Goal: Task Accomplishment & Management: Complete application form

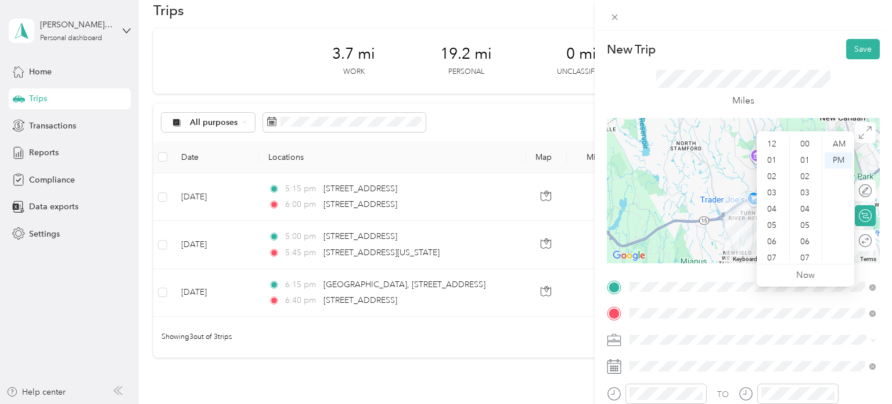
scroll to position [520, 0]
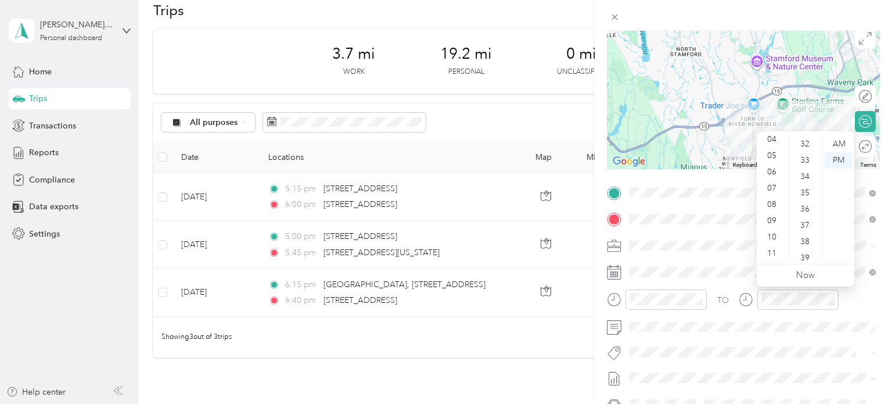
click at [721, 181] on div "New Trip Save This trip cannot be edited because it is either under review, app…" at bounding box center [743, 204] width 273 height 519
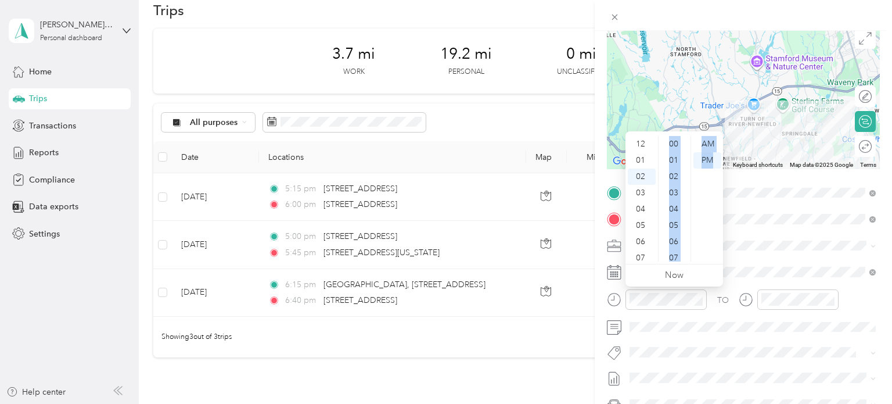
drag, startPoint x: 655, startPoint y: 259, endPoint x: 653, endPoint y: 270, distance: 11.2
click at [653, 270] on div "12 01 02 03 04 05 06 07 08 09 10 11 00 01 02 03 04 05 06 07 08 09 10 11 12 13 1…" at bounding box center [675, 208] width 98 height 155
click at [652, 266] on div "08" at bounding box center [642, 274] width 28 height 16
click at [652, 246] on div "11" at bounding box center [642, 253] width 28 height 16
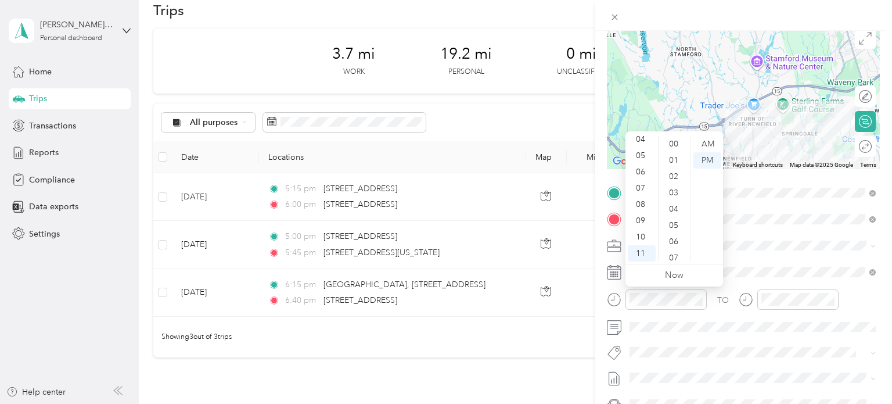
click at [652, 246] on div "11" at bounding box center [642, 253] width 28 height 16
click at [643, 164] on div "02" at bounding box center [642, 166] width 28 height 16
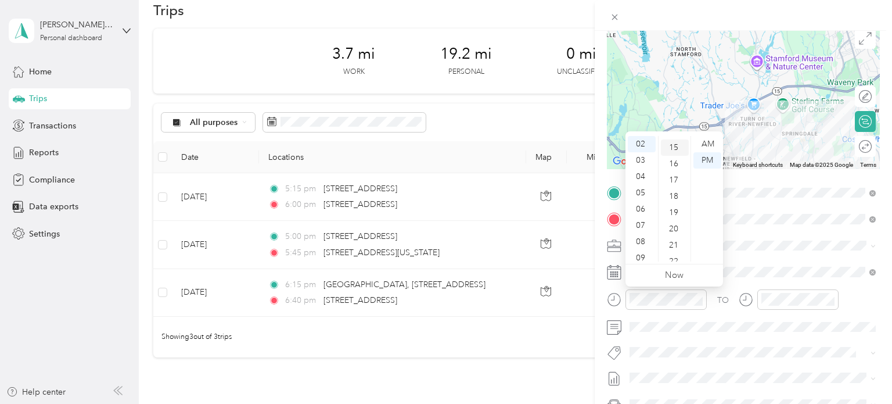
click at [675, 146] on div "15" at bounding box center [675, 147] width 28 height 16
click at [705, 156] on div "PM" at bounding box center [708, 160] width 28 height 16
click at [745, 254] on span at bounding box center [753, 245] width 254 height 19
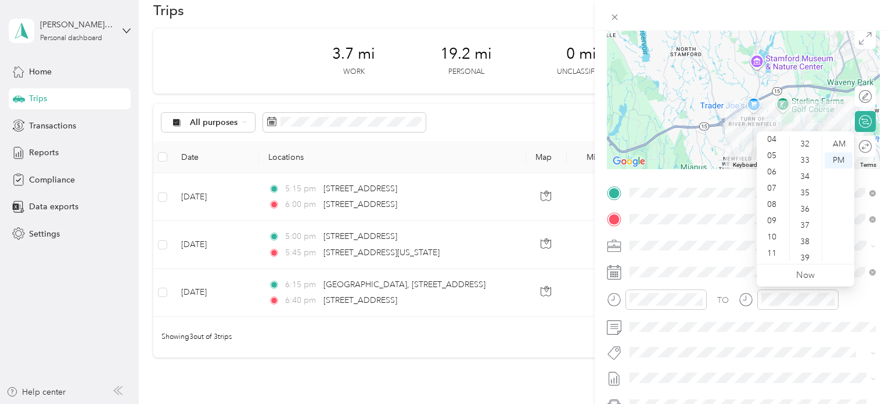
click at [787, 149] on ul "12 01 02 03 04 05 06 07 08 09 10 11" at bounding box center [773, 198] width 33 height 125
click at [784, 142] on div "04" at bounding box center [773, 139] width 28 height 16
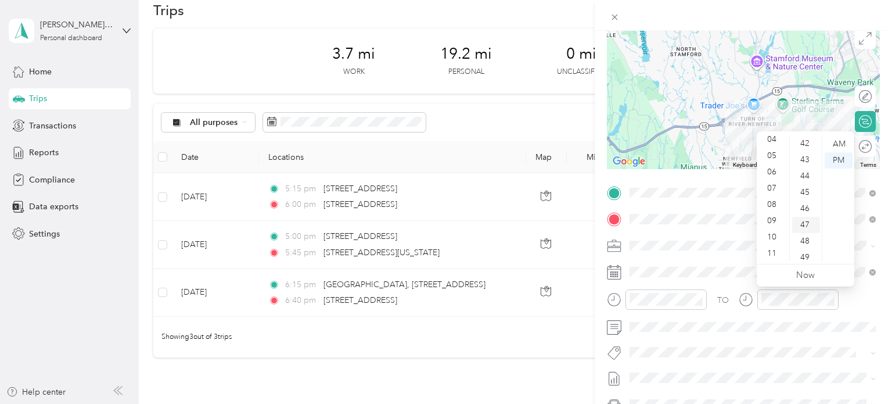
click at [804, 223] on div "47" at bounding box center [806, 225] width 28 height 16
click at [802, 193] on div "45" at bounding box center [806, 192] width 28 height 16
drag, startPoint x: 782, startPoint y: 186, endPoint x: 780, endPoint y: 132, distance: 54.6
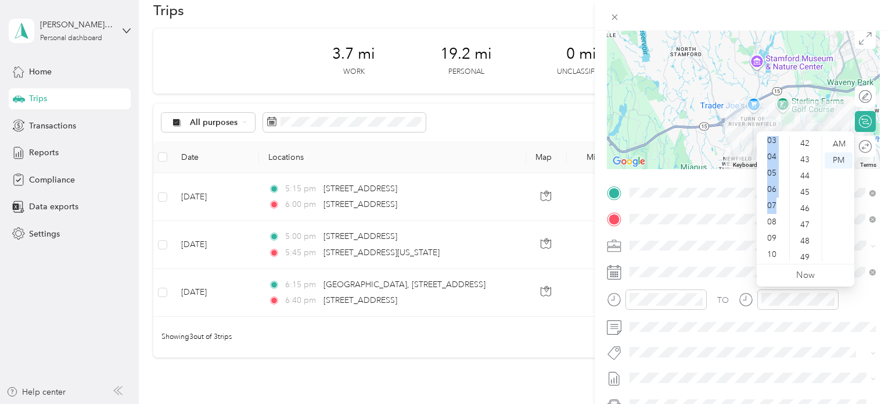
click at [780, 132] on div "12 01 02 03 04 05 06 07 08 09 10 11 00 01 02 03 04 05 06 07 08 09 10 11 12 13 1…" at bounding box center [806, 197] width 98 height 132
click at [774, 136] on div "02" at bounding box center [773, 135] width 28 height 16
click at [773, 139] on div "02" at bounding box center [773, 135] width 28 height 16
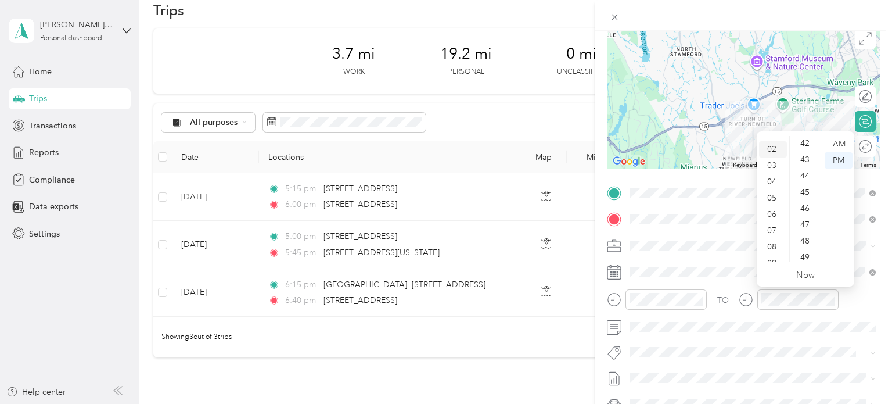
scroll to position [0, 0]
click at [773, 176] on div "02" at bounding box center [773, 176] width 28 height 16
click at [806, 194] on div "45" at bounding box center [806, 192] width 28 height 16
click at [835, 163] on div "PM" at bounding box center [839, 160] width 28 height 16
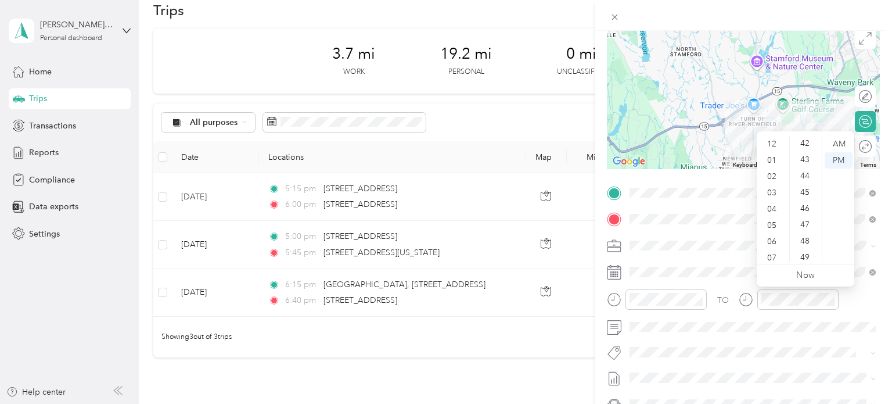
click at [846, 311] on div "TO" at bounding box center [743, 303] width 273 height 28
click at [831, 296] on icon "close-circle" at bounding box center [831, 299] width 8 height 8
click at [774, 177] on div "02" at bounding box center [773, 176] width 28 height 16
click at [802, 192] on div "45" at bounding box center [806, 192] width 28 height 16
click at [835, 160] on div "PM" at bounding box center [839, 160] width 28 height 16
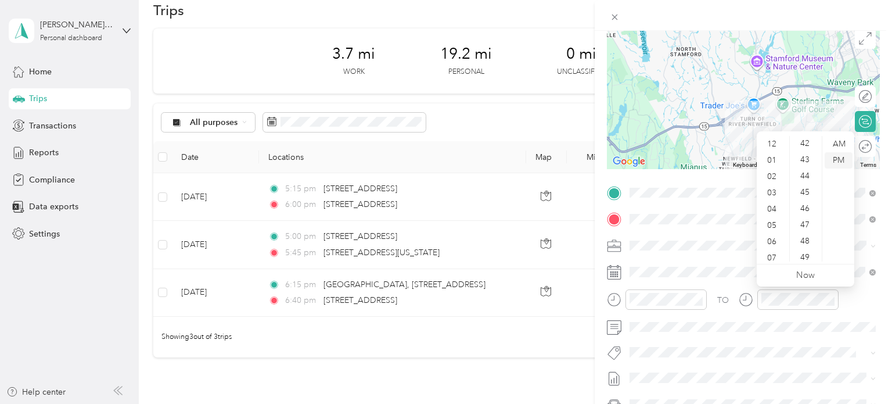
click at [835, 160] on div "PM" at bounding box center [839, 160] width 28 height 16
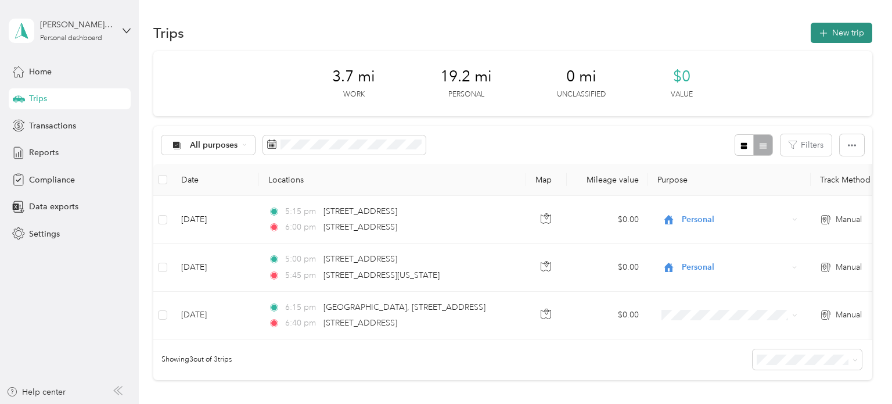
click at [848, 33] on button "New trip" at bounding box center [842, 33] width 62 height 20
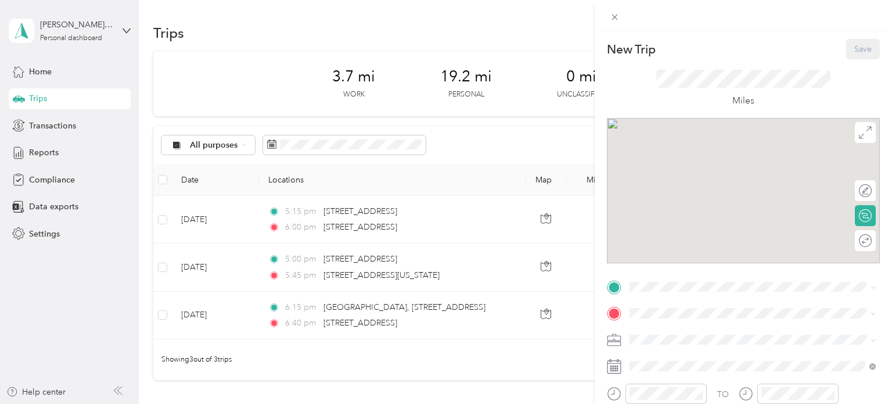
click at [848, 33] on div "New Trip Save This trip cannot be edited because it is either under review, app…" at bounding box center [743, 233] width 297 height 404
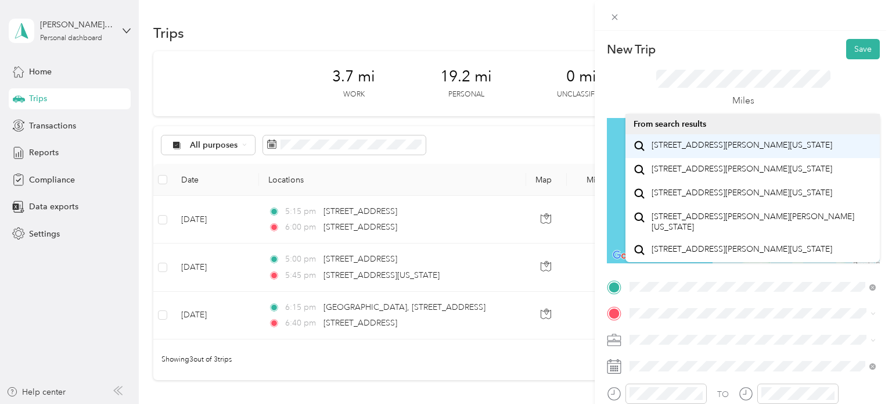
click at [703, 150] on span "39 Lindsey Avenue Stamford, Connecticut 06905, United States" at bounding box center [742, 145] width 181 height 10
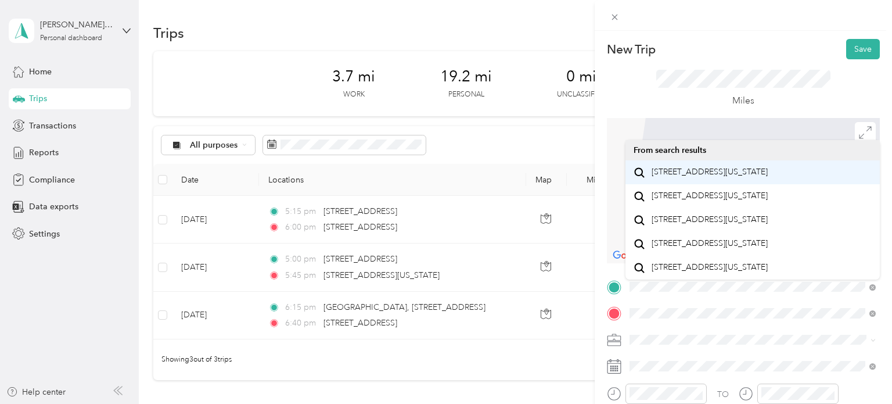
click at [694, 172] on span "695 Atlantic Street Stamford, Connecticut 06902, United States" at bounding box center [710, 172] width 116 height 10
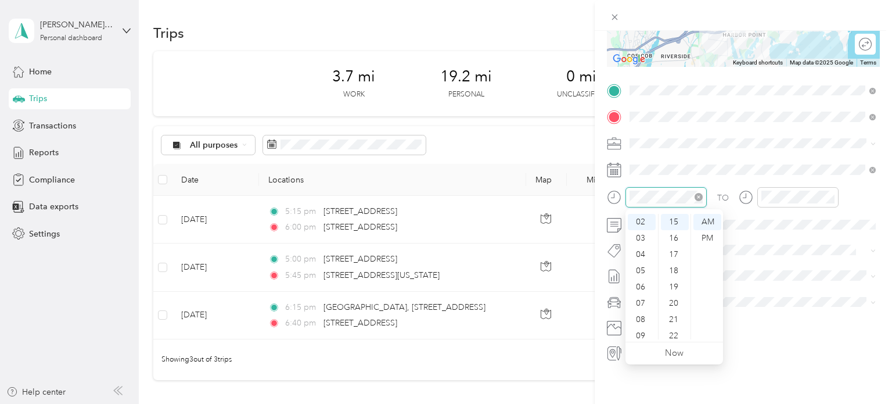
scroll to position [244, 0]
click at [707, 235] on div "PM" at bounding box center [708, 238] width 28 height 16
click at [738, 236] on div "TO Add photo" at bounding box center [743, 221] width 273 height 281
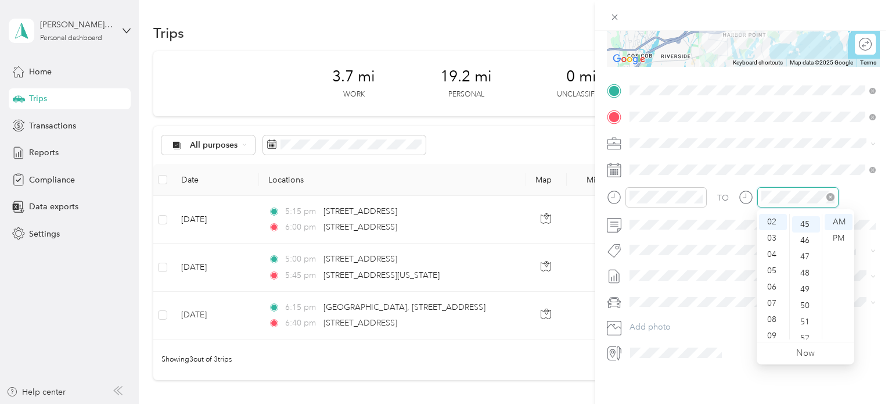
scroll to position [732, 0]
click at [840, 236] on div "PM" at bounding box center [839, 238] width 28 height 16
click at [861, 403] on div "New Trip Save This trip cannot be edited because it is either under review, app…" at bounding box center [443, 404] width 886 height 0
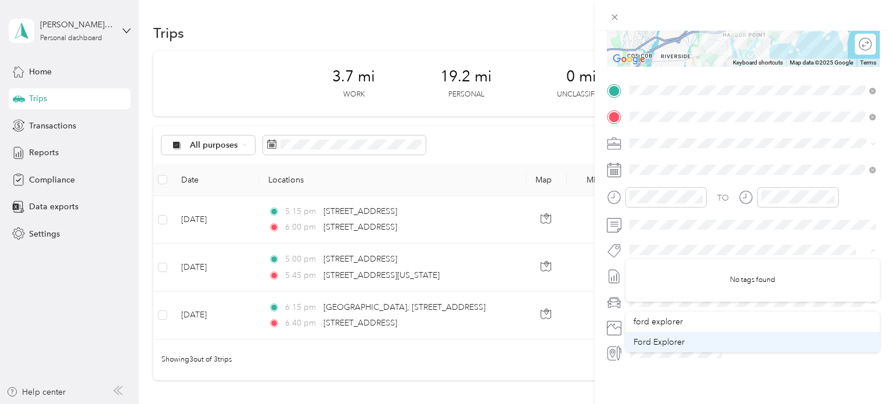
click at [667, 339] on span "Ford Explorer" at bounding box center [659, 342] width 51 height 10
click at [780, 331] on button "Add photo" at bounding box center [753, 327] width 254 height 16
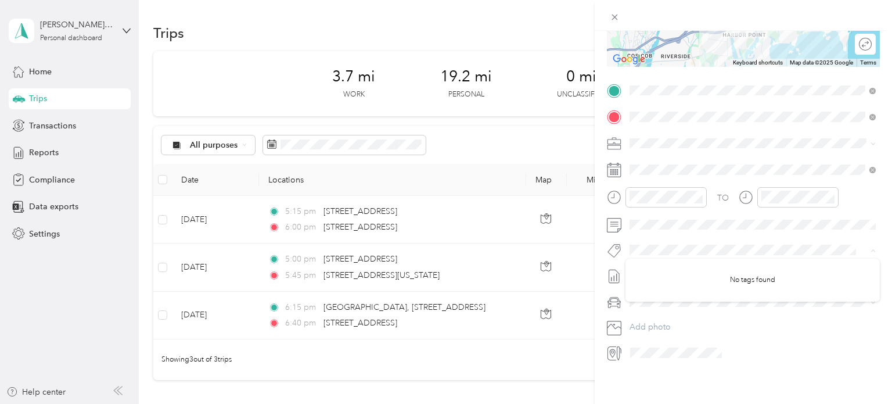
click at [597, 233] on form "New Trip Save This trip cannot be edited because it is either under review, app…" at bounding box center [743, 102] width 297 height 519
click at [616, 278] on icon at bounding box center [614, 276] width 15 height 15
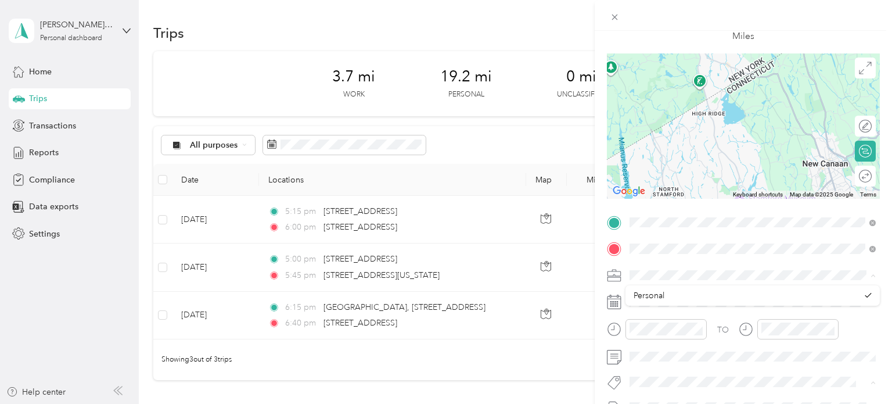
scroll to position [0, 0]
